Goal: Task Accomplishment & Management: Manage account settings

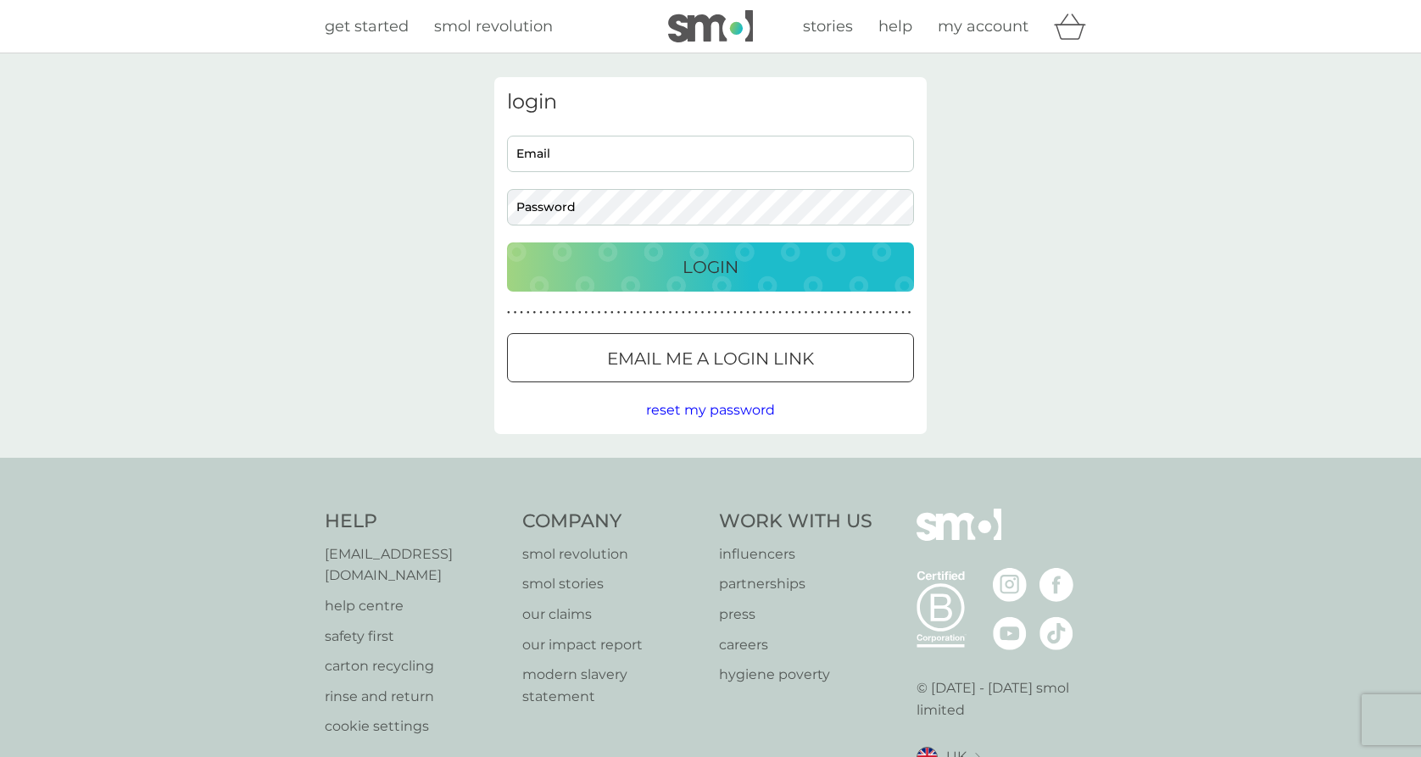
type input "[PERSON_NAME][EMAIL_ADDRESS][DOMAIN_NAME]"
click at [694, 273] on p "Login" at bounding box center [710, 266] width 56 height 27
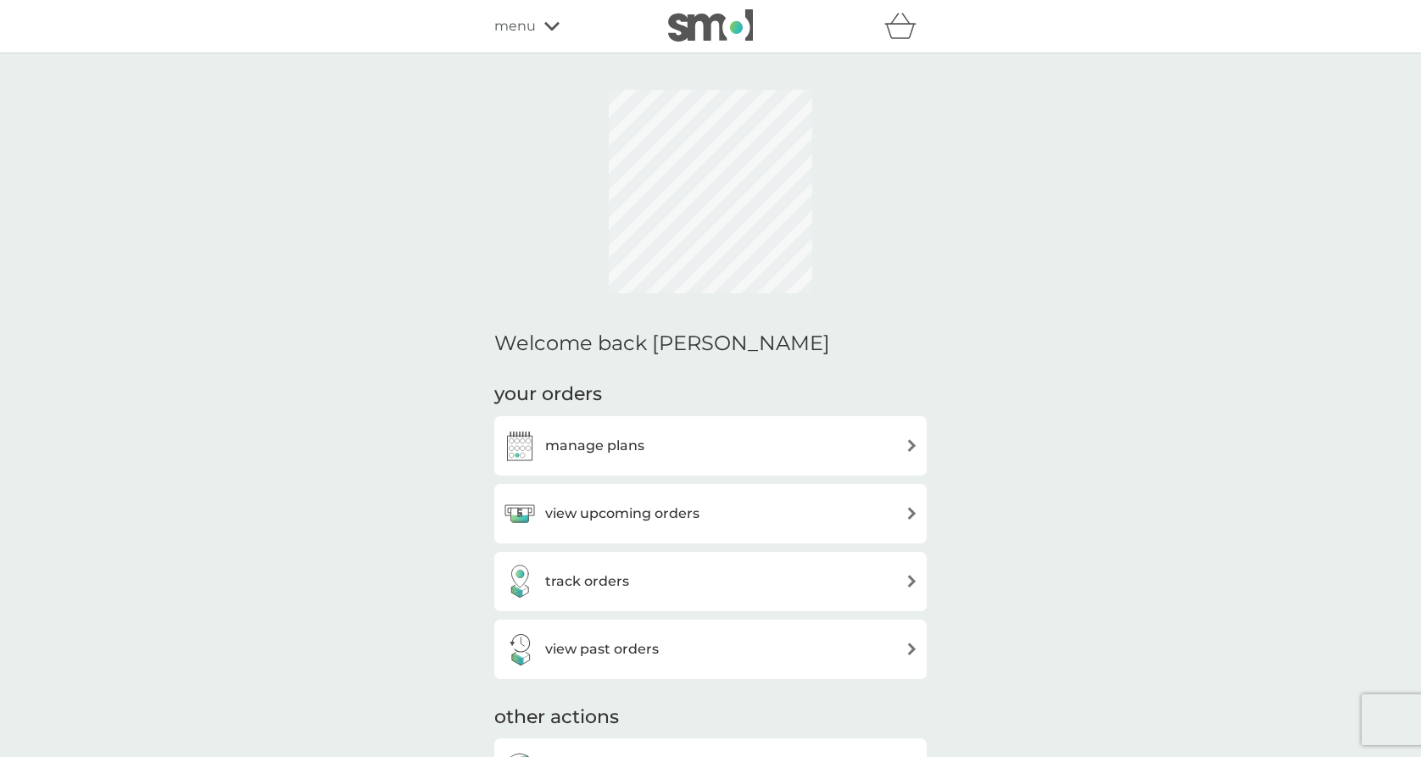
click at [728, 510] on div "view upcoming orders" at bounding box center [710, 514] width 415 height 34
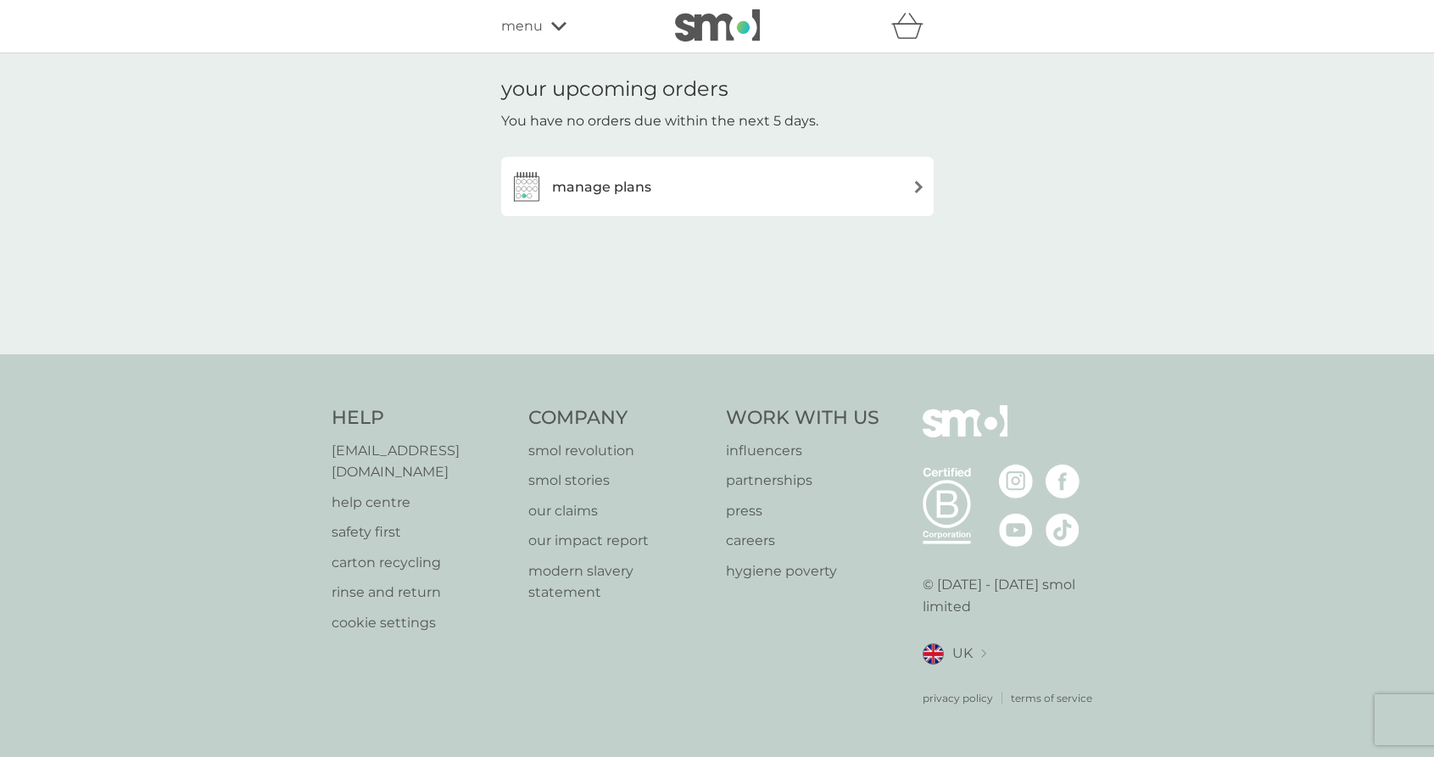
click at [740, 191] on div "manage plans" at bounding box center [717, 187] width 415 height 34
